Goal: Navigation & Orientation: Find specific page/section

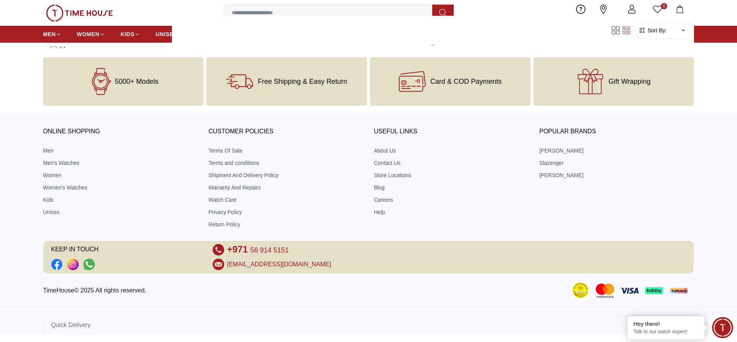
scroll to position [1285, 0]
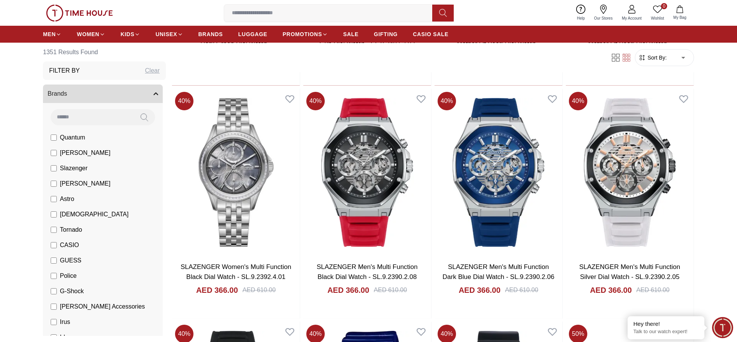
scroll to position [4855, 0]
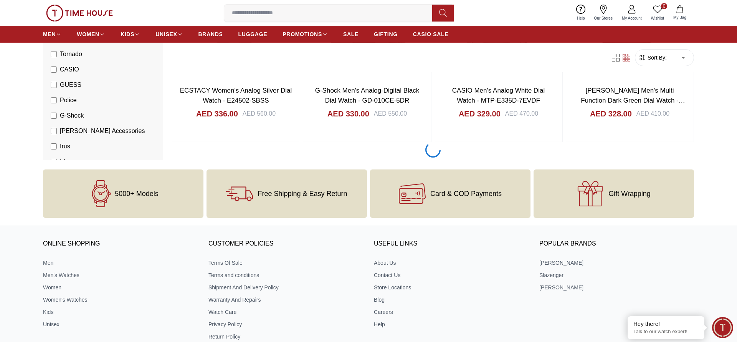
scroll to position [7236, 0]
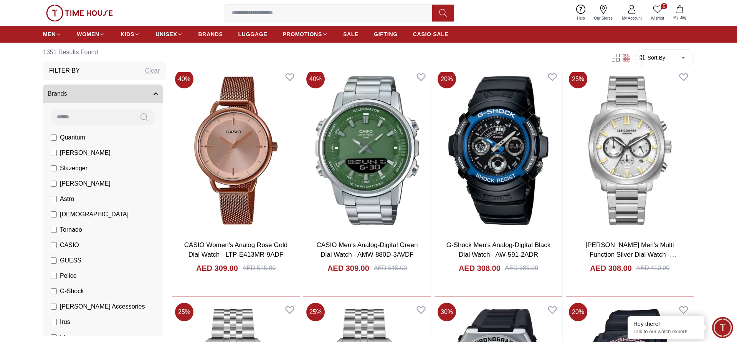
scroll to position [9615, 0]
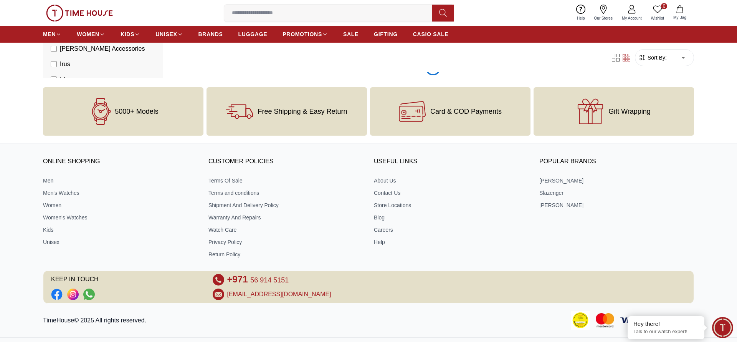
scroll to position [10806, 0]
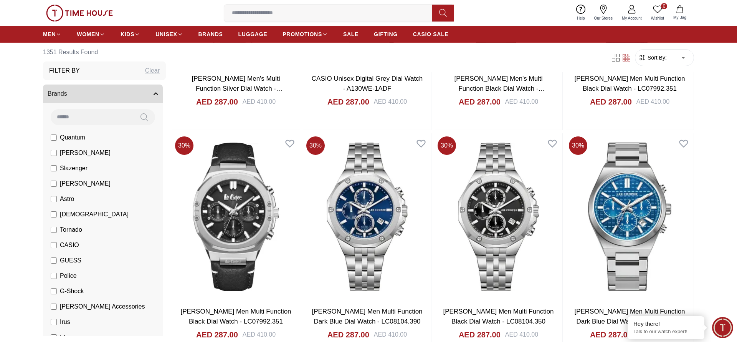
scroll to position [13187, 0]
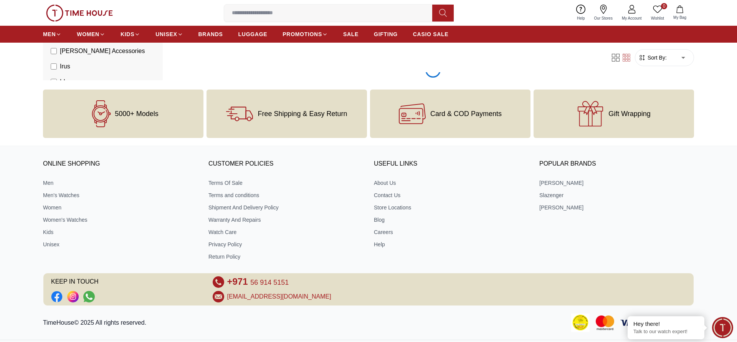
scroll to position [14377, 0]
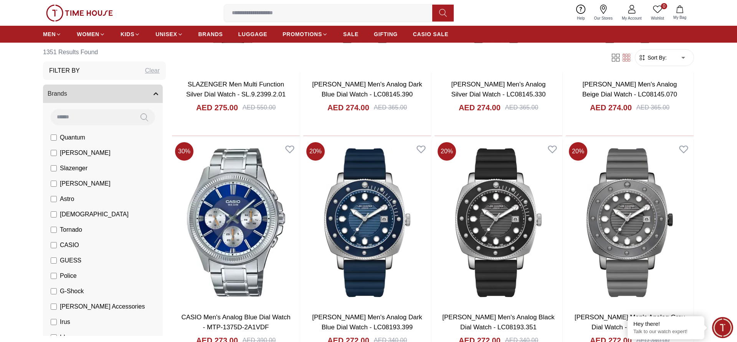
scroll to position [15209, 0]
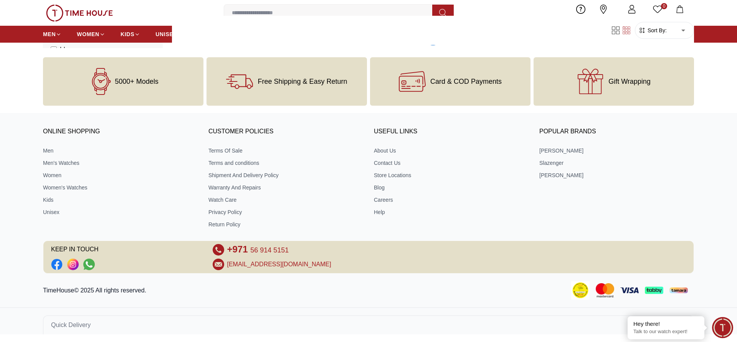
scroll to position [16757, 0]
